Goal: Transaction & Acquisition: Purchase product/service

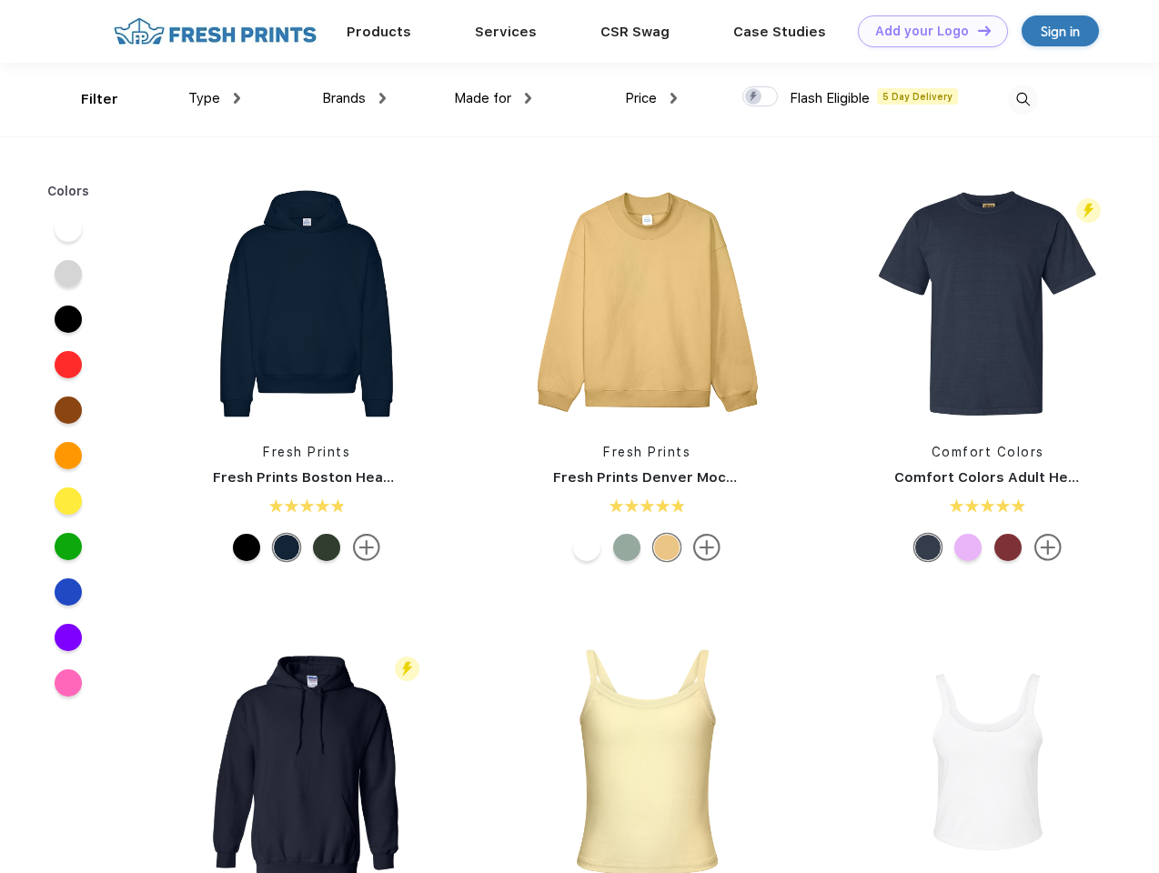
click at [926, 31] on link "Add your Logo Design Tool" at bounding box center [933, 31] width 150 height 32
click at [0, 0] on div "Design Tool" at bounding box center [0, 0] width 0 height 0
click at [976, 30] on link "Add your Logo Design Tool" at bounding box center [933, 31] width 150 height 32
click at [87, 99] on div "Filter" at bounding box center [99, 99] width 37 height 21
click at [215, 98] on span "Type" at bounding box center [204, 98] width 32 height 16
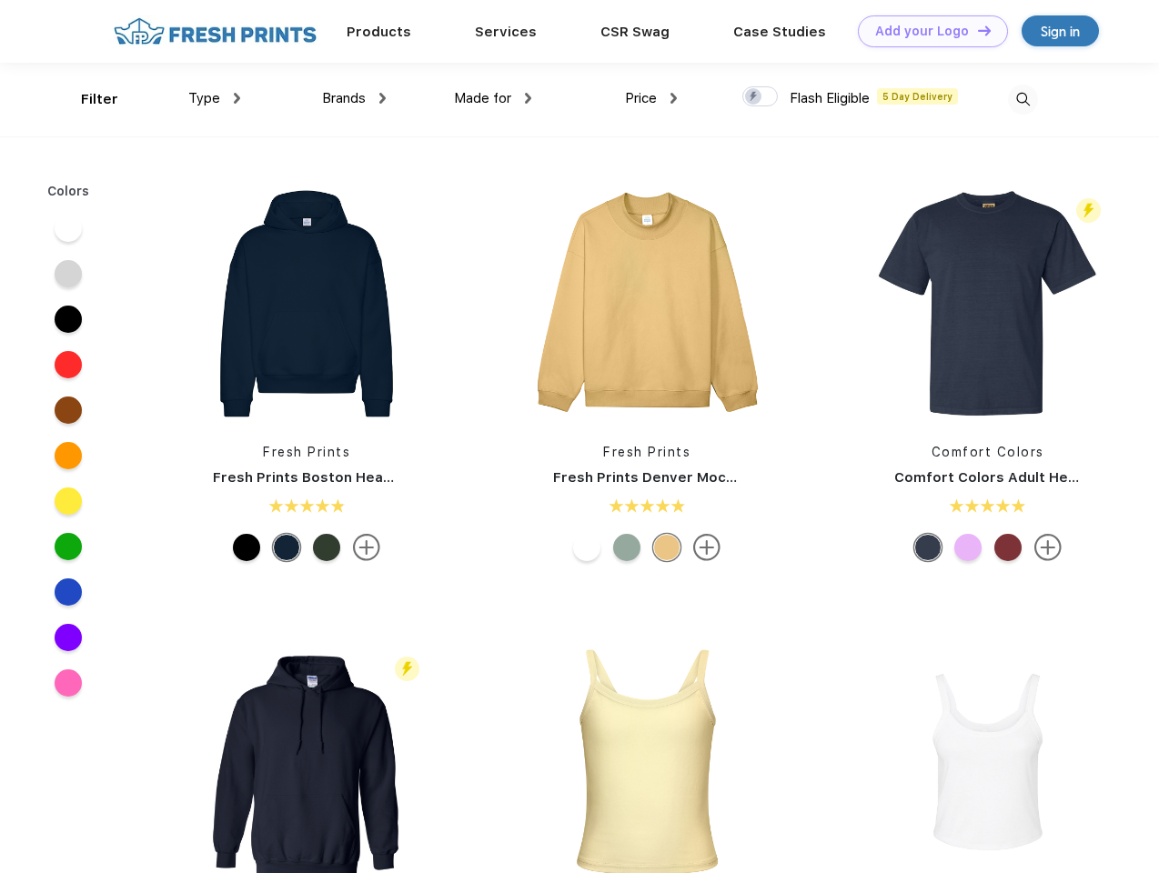
click at [354, 98] on span "Brands" at bounding box center [344, 98] width 44 height 16
click at [493, 98] on span "Made for" at bounding box center [482, 98] width 57 height 16
click at [651, 98] on span "Price" at bounding box center [641, 98] width 32 height 16
click at [761, 97] on div at bounding box center [759, 96] width 35 height 20
click at [754, 97] on input "checkbox" at bounding box center [748, 92] width 12 height 12
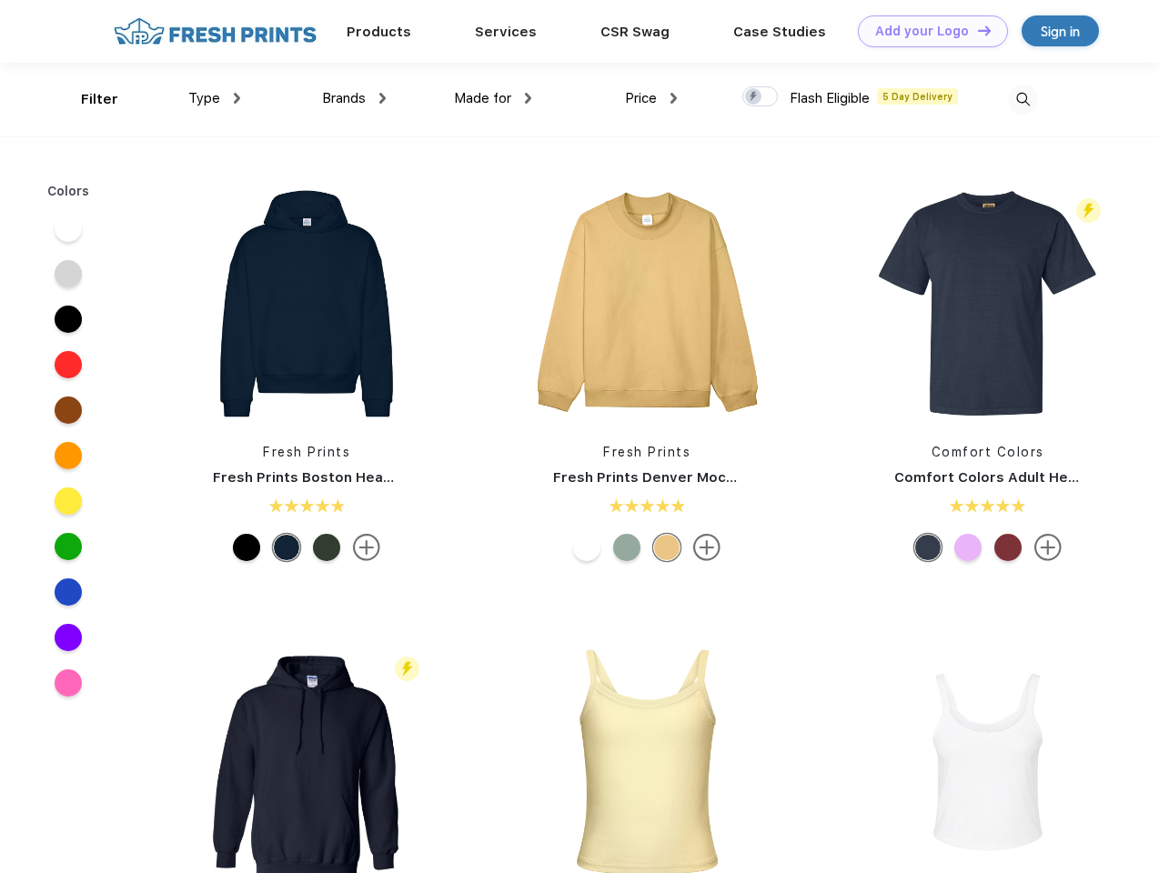
click at [1023, 99] on img at bounding box center [1023, 100] width 30 height 30
